Goal: Use online tool/utility: Utilize a website feature to perform a specific function

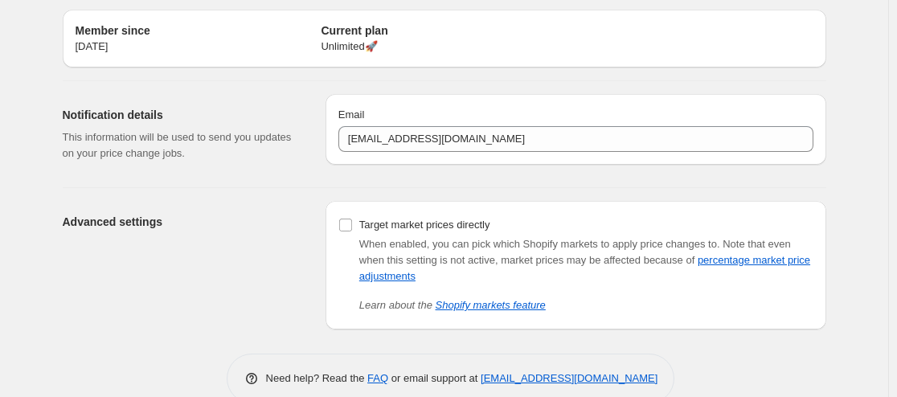
scroll to position [82, 0]
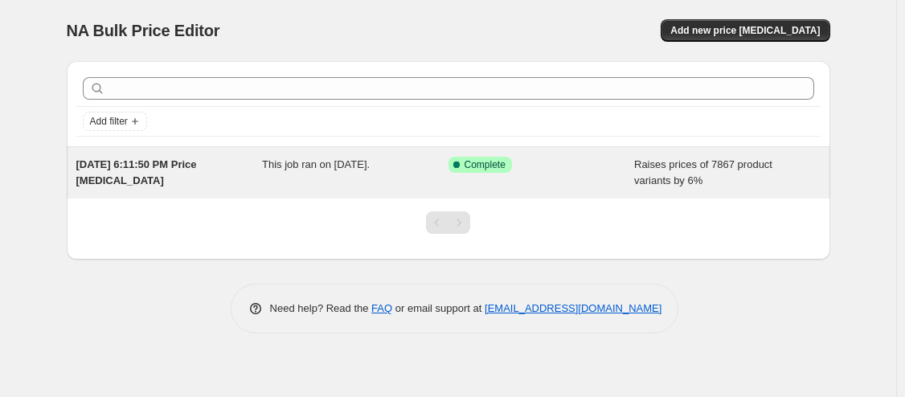
click at [317, 174] on div "This job ran on [DATE]." at bounding box center [355, 173] width 186 height 32
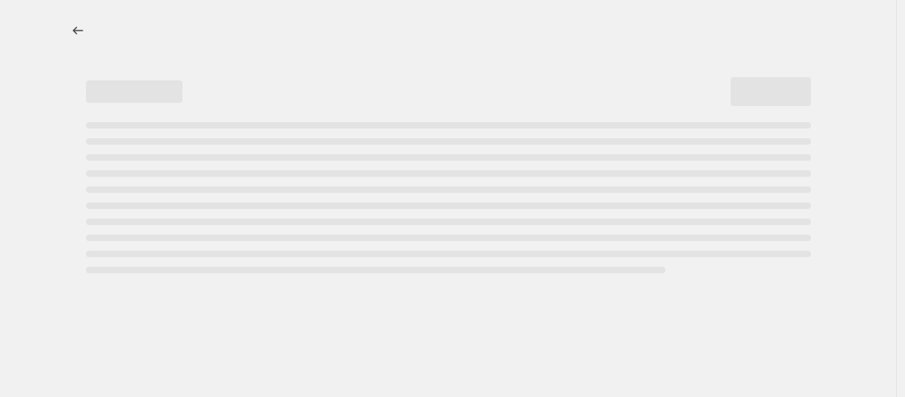
select select "percentage"
select select "remove"
